Goal: Check status: Check status

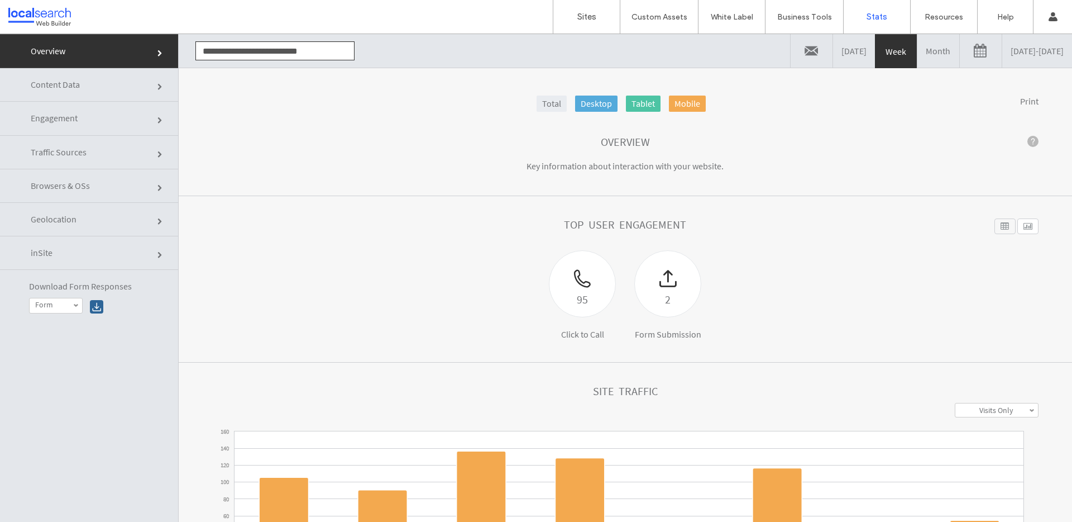
click at [537, 107] on link "Total" at bounding box center [552, 103] width 30 height 16
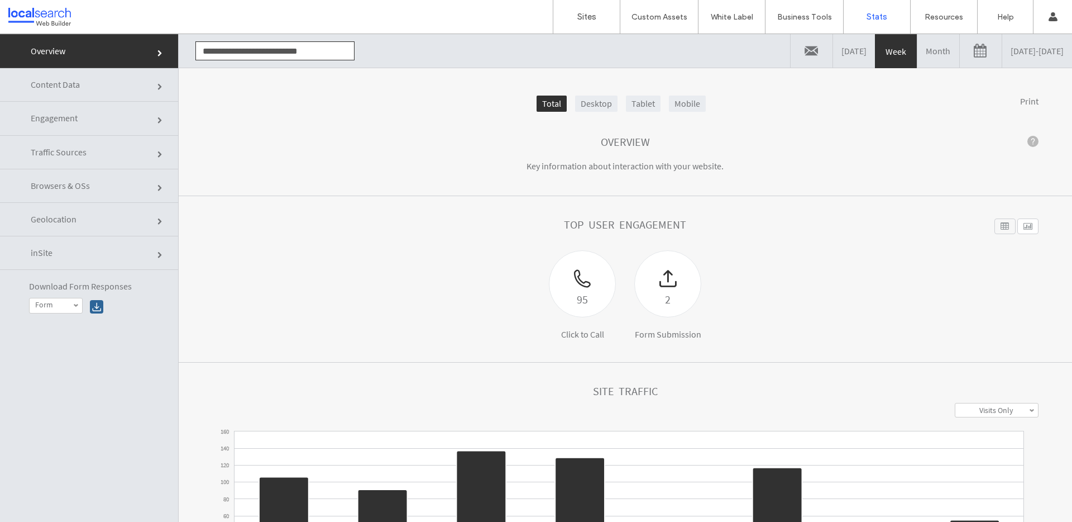
click at [84, 117] on link "Engagement" at bounding box center [89, 119] width 178 height 34
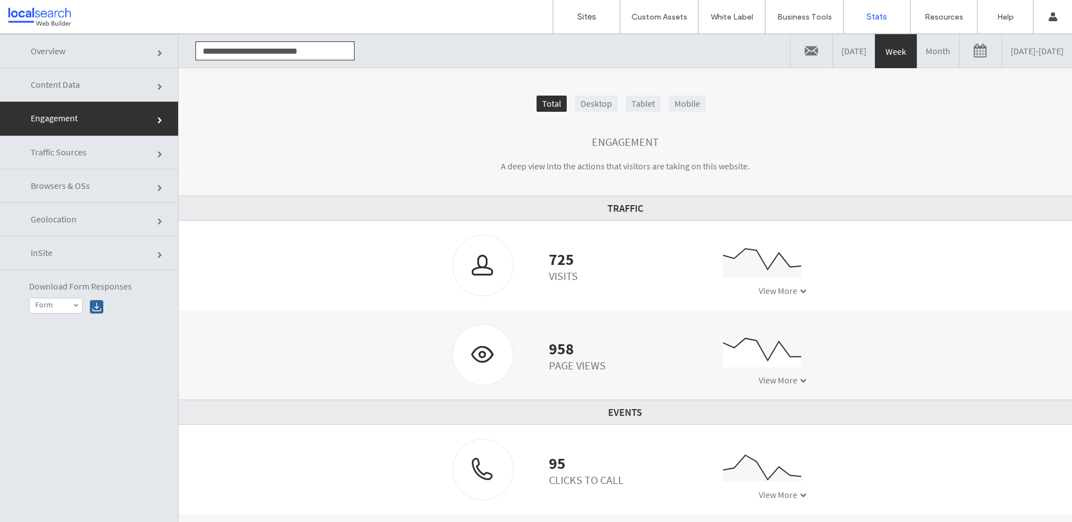
click at [918, 50] on link "Month" at bounding box center [939, 51] width 42 height 34
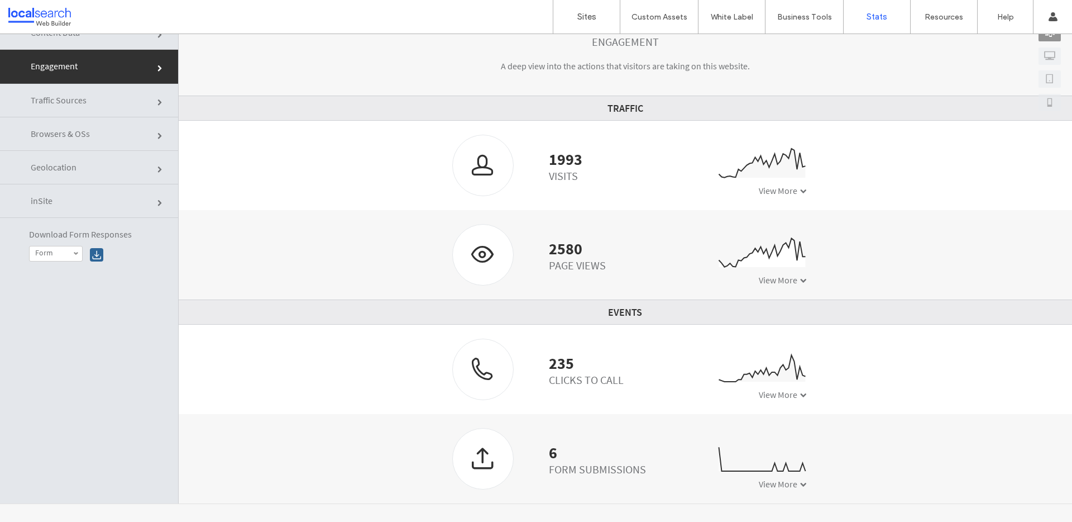
scroll to position [56, 0]
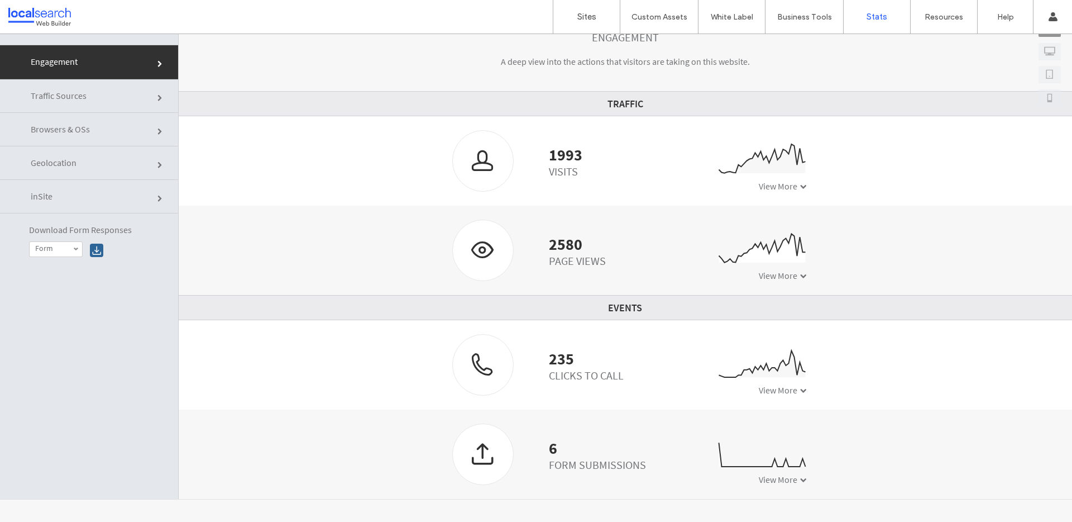
drag, startPoint x: 542, startPoint y: 361, endPoint x: 595, endPoint y: 359, distance: 53.7
click at [595, 359] on div "235" at bounding box center [586, 358] width 75 height 11
click at [775, 393] on span "View More" at bounding box center [778, 389] width 39 height 11
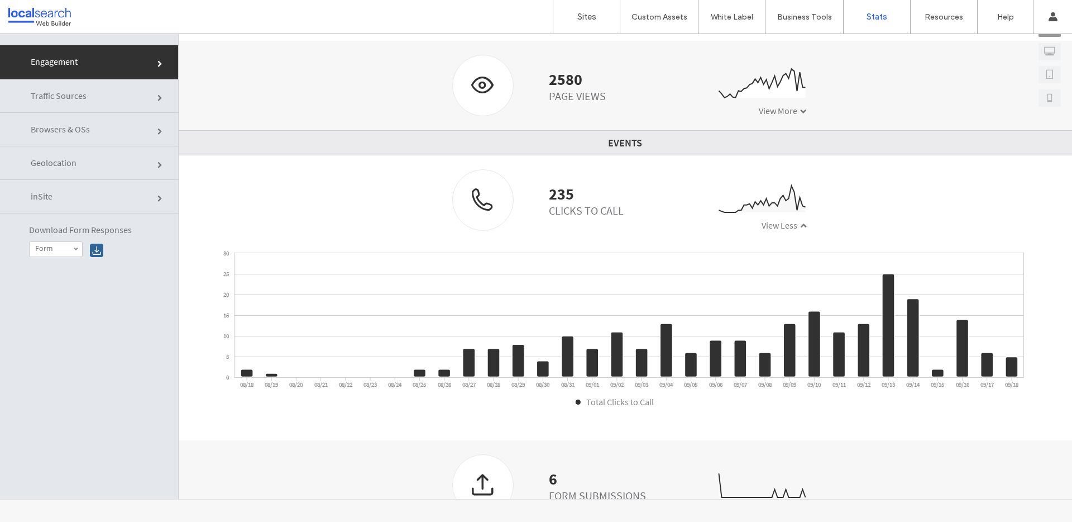
scroll to position [243, 0]
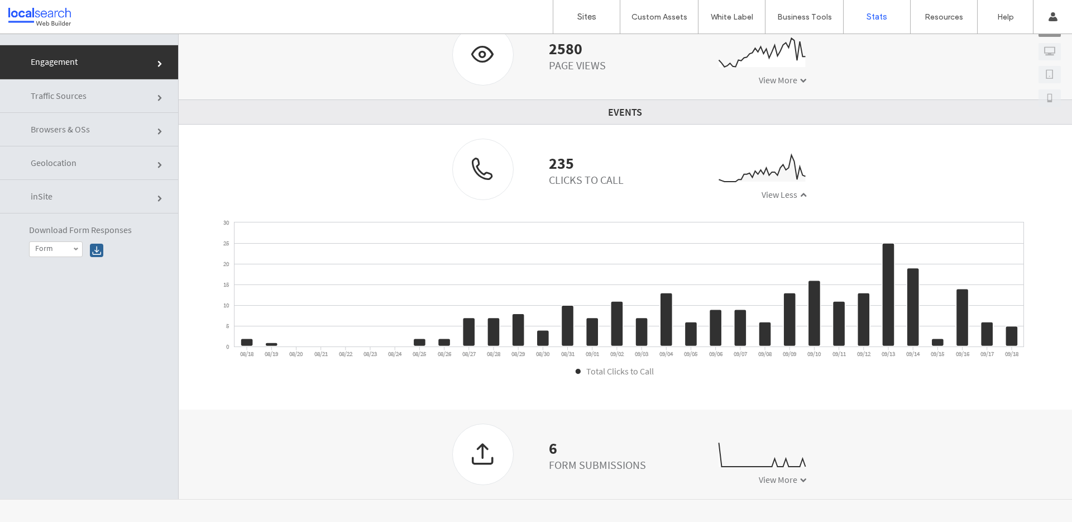
click at [532, 378] on div "0 5 10 15 20 25 30 08/18 08/19 08/20 08/21 08/22 08/23 08/24 08/25 08/26 08/27 …" at bounding box center [626, 303] width 894 height 168
